Goal: Information Seeking & Learning: Compare options

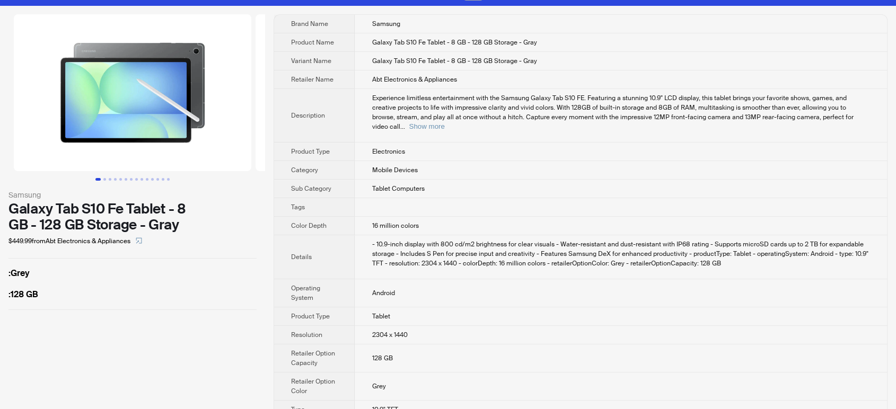
scroll to position [23, 0]
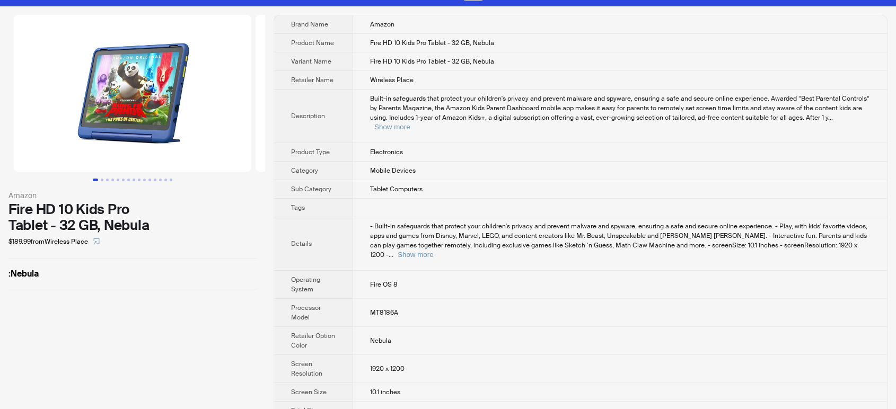
scroll to position [23, 0]
